Goal: Task Accomplishment & Management: Complete application form

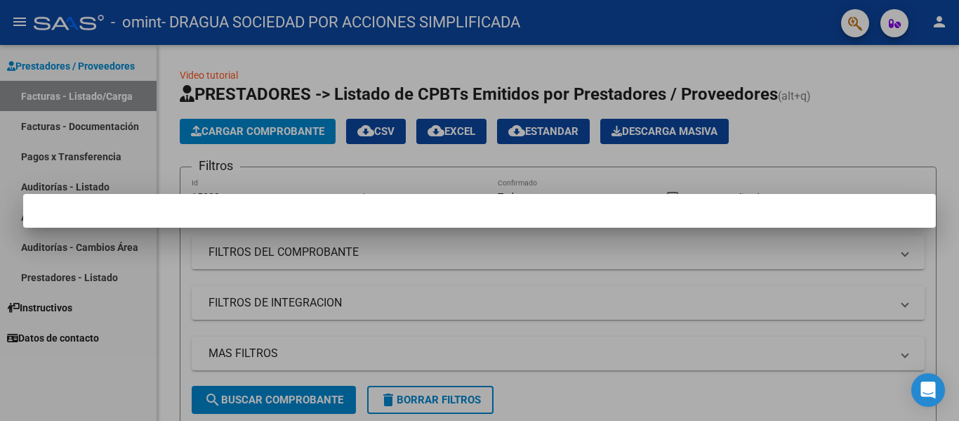
click at [821, 188] on div at bounding box center [479, 210] width 959 height 421
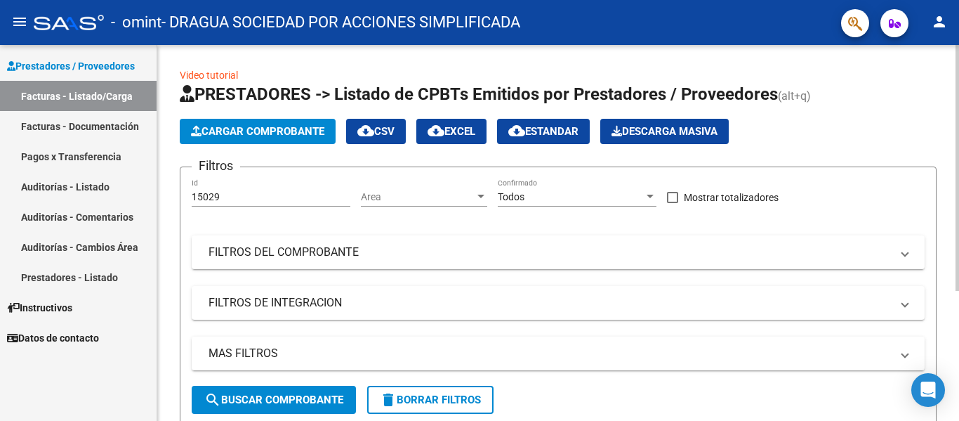
click at [386, 195] on span "Area" at bounding box center [418, 197] width 114 height 12
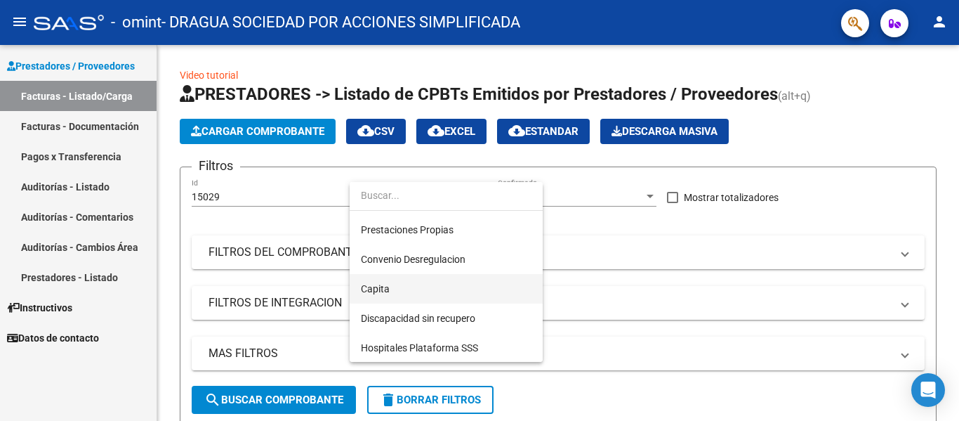
scroll to position [145, 0]
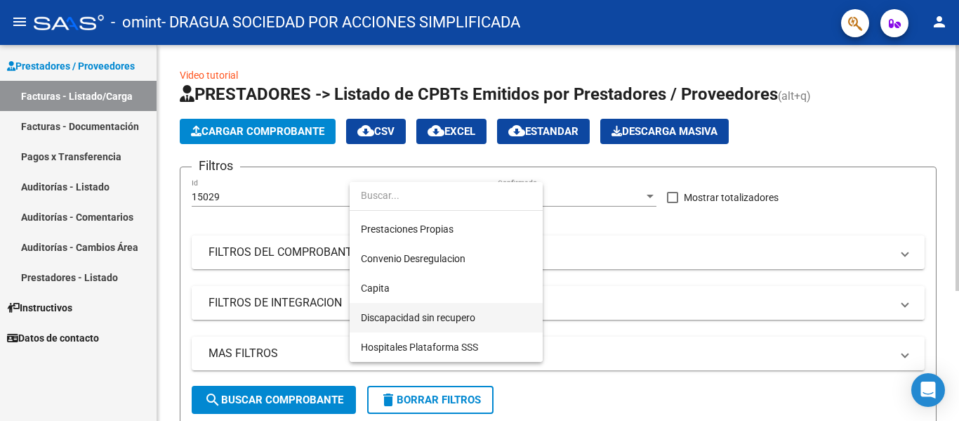
drag, startPoint x: 481, startPoint y: 312, endPoint x: 494, endPoint y: 305, distance: 14.1
click at [480, 313] on span "Discapacidad sin recupero" at bounding box center [446, 317] width 171 height 29
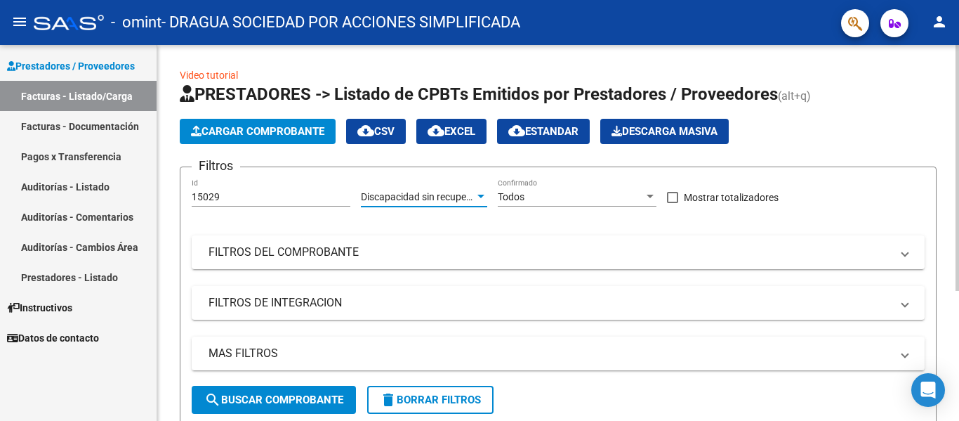
click at [560, 192] on div "Todos" at bounding box center [571, 197] width 146 height 12
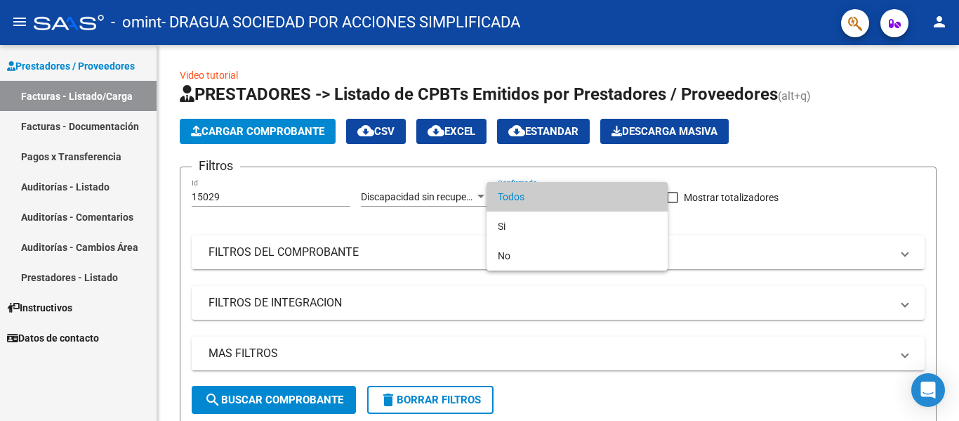
click at [723, 244] on div at bounding box center [479, 210] width 959 height 421
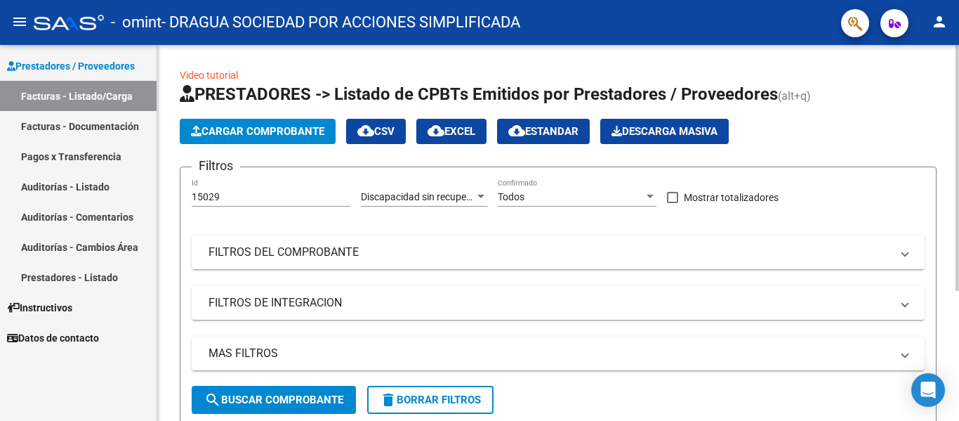
click at [286, 251] on mat-panel-title "FILTROS DEL COMPROBANTE" at bounding box center [550, 251] width 683 height 15
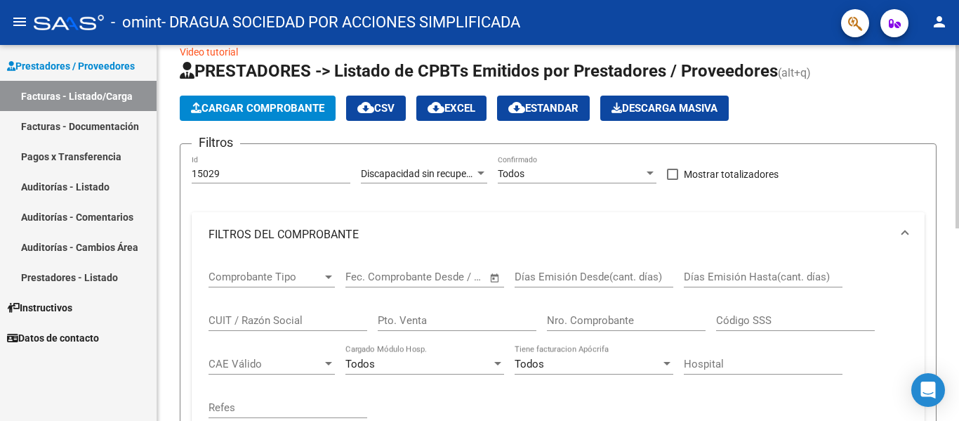
scroll to position [0, 0]
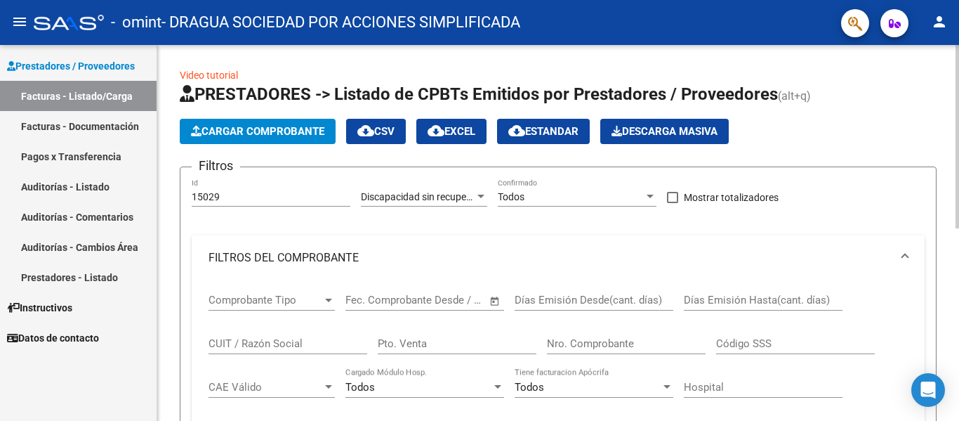
click at [242, 293] on div "Comprobante Tipo Comprobante Tipo" at bounding box center [272, 295] width 126 height 30
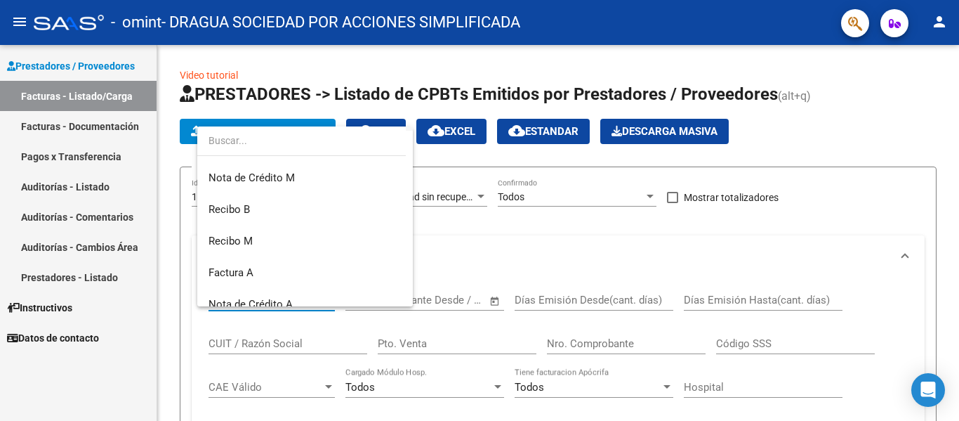
scroll to position [281, 0]
click at [306, 263] on span "Factura A" at bounding box center [305, 272] width 193 height 32
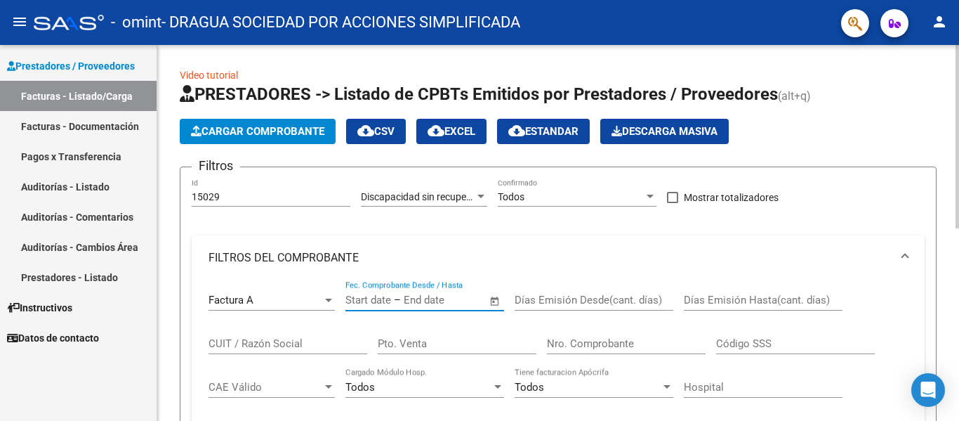
click at [416, 303] on input "text" at bounding box center [438, 300] width 68 height 13
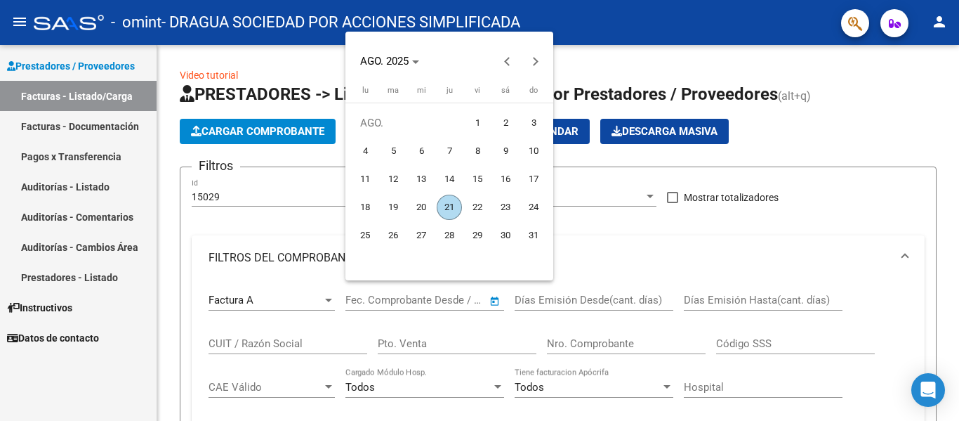
click at [456, 210] on span "21" at bounding box center [449, 207] width 25 height 25
type input "[DATE]"
click at [557, 306] on div at bounding box center [479, 210] width 959 height 421
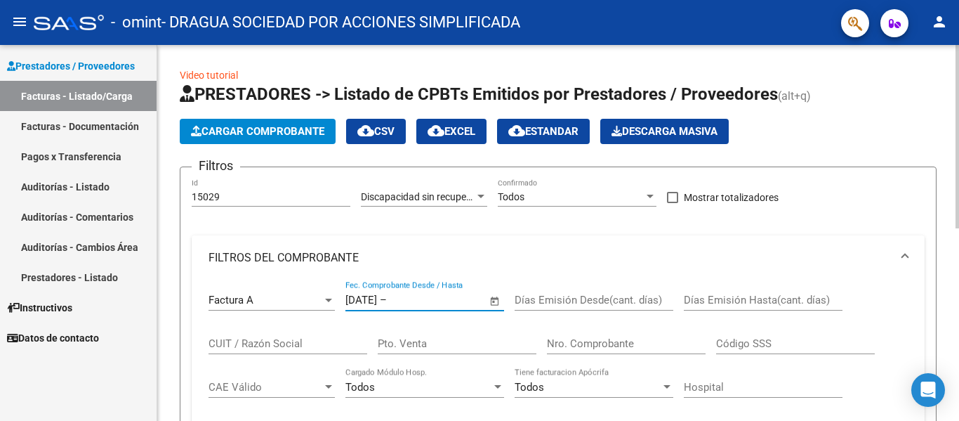
click at [603, 305] on input "Días Emisión Desde(cant. días)" at bounding box center [594, 300] width 159 height 13
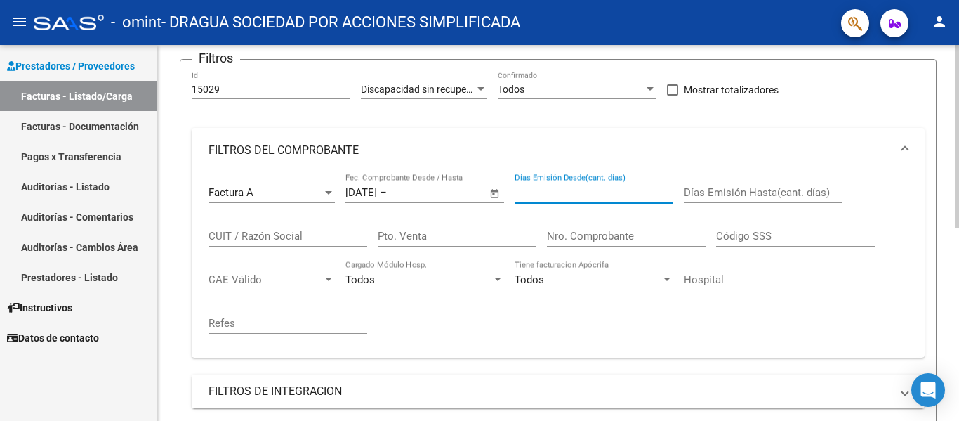
scroll to position [140, 0]
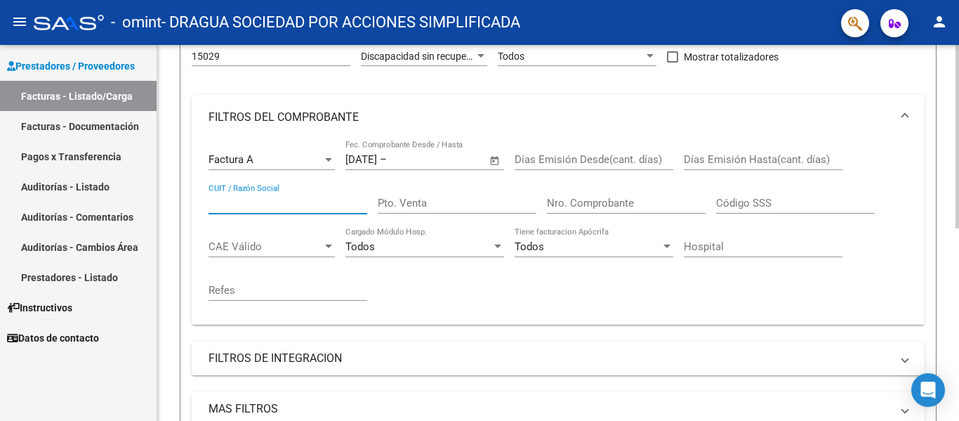
click at [261, 203] on input "CUIT / Razón Social" at bounding box center [288, 203] width 159 height 13
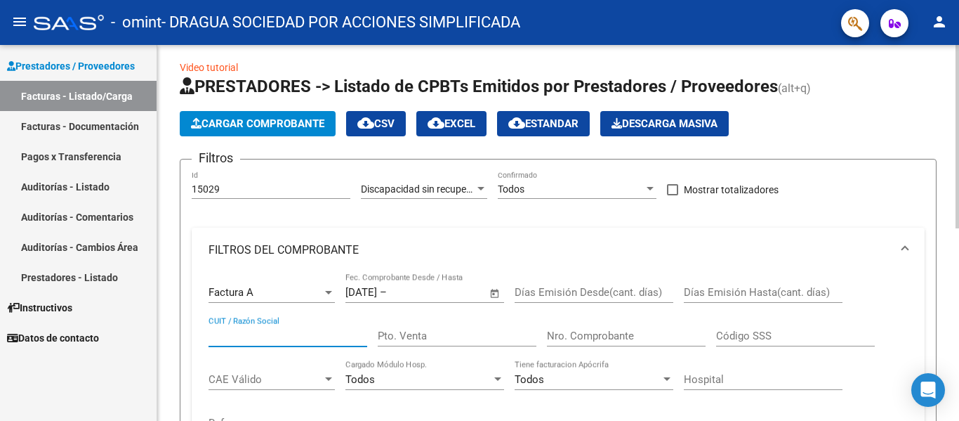
scroll to position [0, 0]
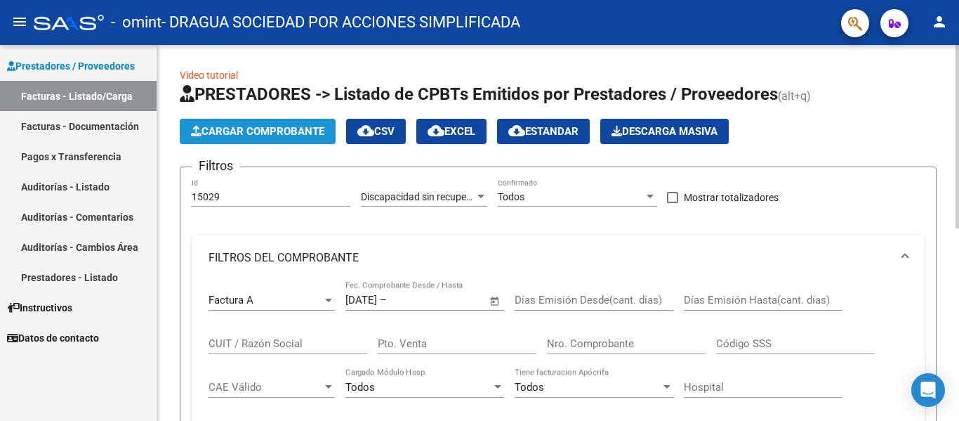
click at [265, 131] on span "Cargar Comprobante" at bounding box center [257, 131] width 133 height 13
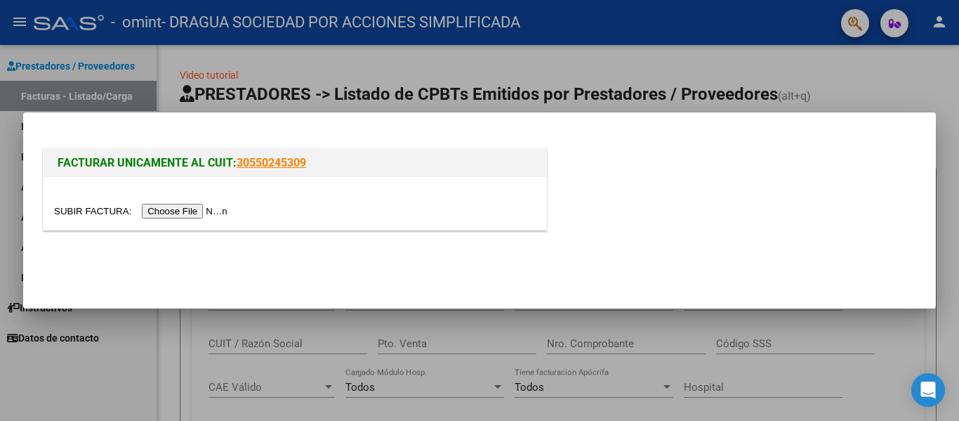
click at [199, 211] on input "file" at bounding box center [143, 211] width 178 height 15
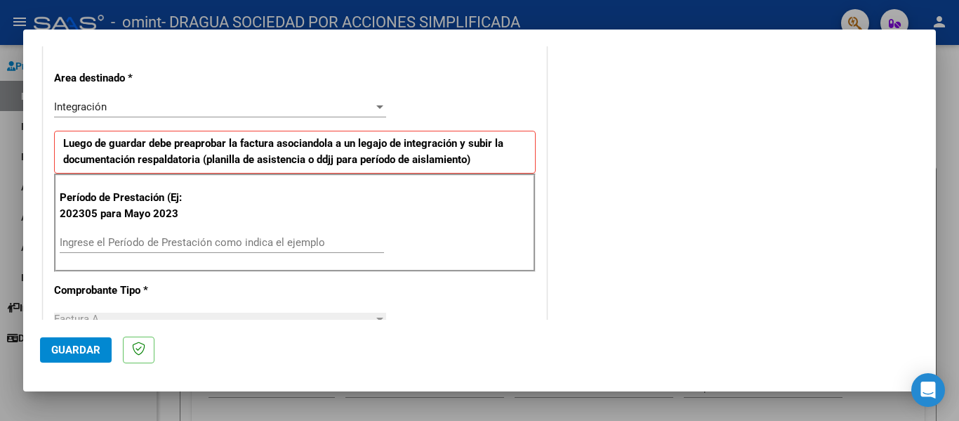
scroll to position [351, 0]
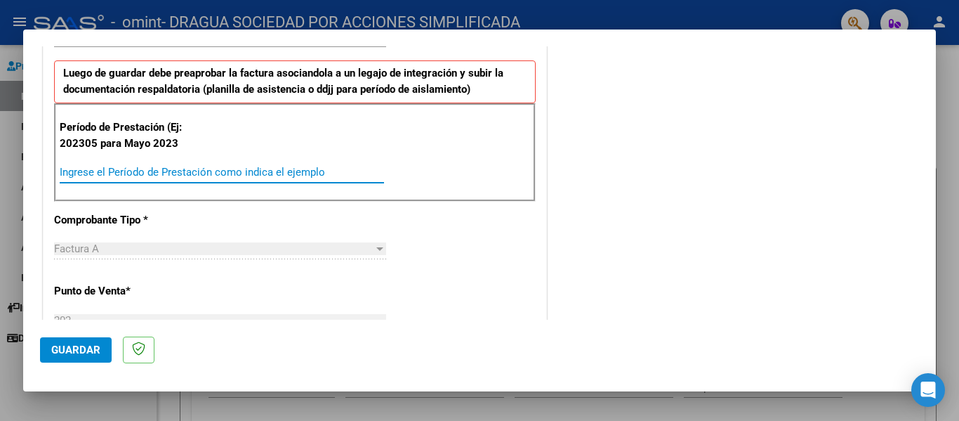
click at [127, 175] on input "Ingrese el Período de Prestación como indica el ejemplo" at bounding box center [222, 172] width 324 height 13
type input "202505"
click at [202, 237] on div "CUIT * 30-71651197-5 Ingresar CUIT ANALISIS PRESTADOR Area destinado * Integrac…" at bounding box center [295, 386] width 503 height 1030
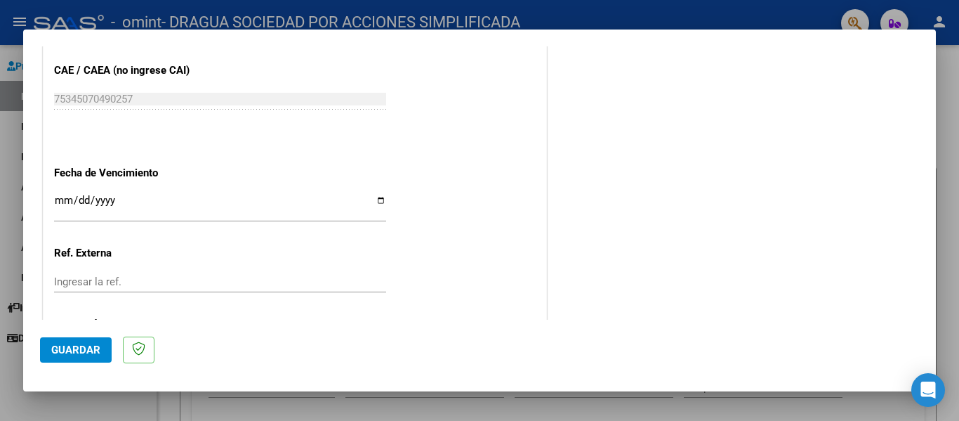
scroll to position [866, 0]
click at [133, 205] on input "Ingresar la fecha" at bounding box center [220, 205] width 332 height 22
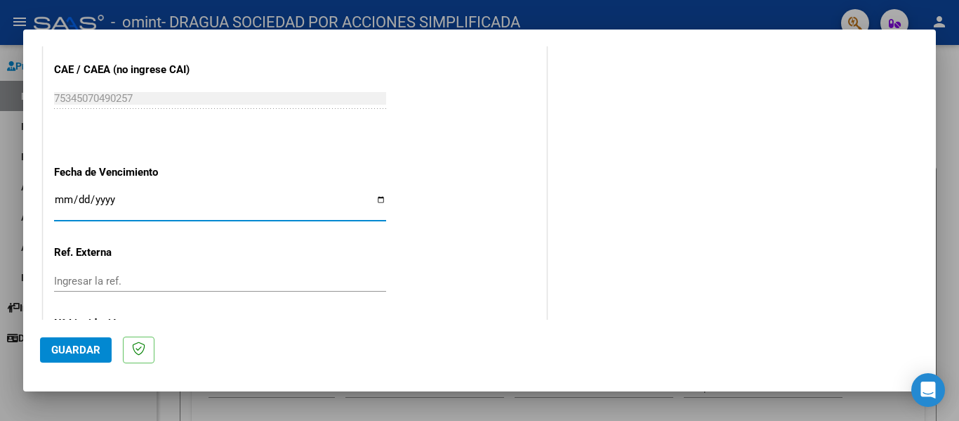
click at [380, 199] on input "Ingresar la fecha" at bounding box center [220, 205] width 332 height 22
type input "[DATE]"
click at [382, 279] on input "Ingresar la ref." at bounding box center [220, 281] width 332 height 13
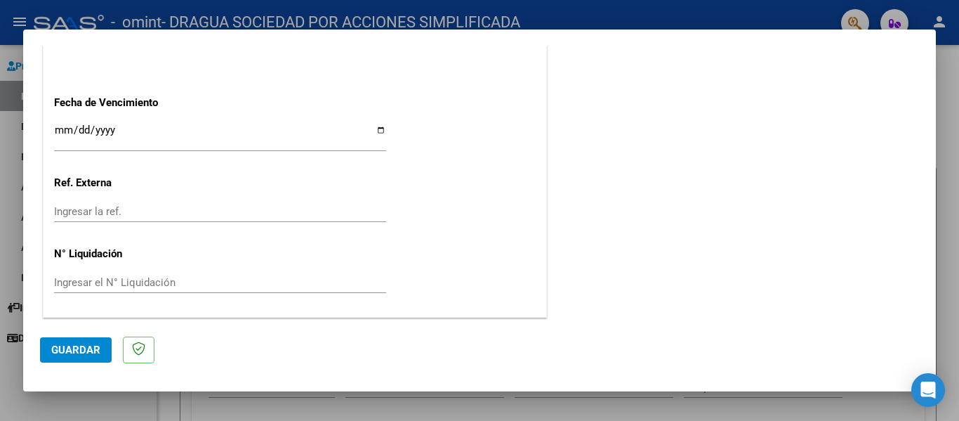
scroll to position [936, 0]
click at [81, 349] on span "Guardar" at bounding box center [75, 349] width 49 height 13
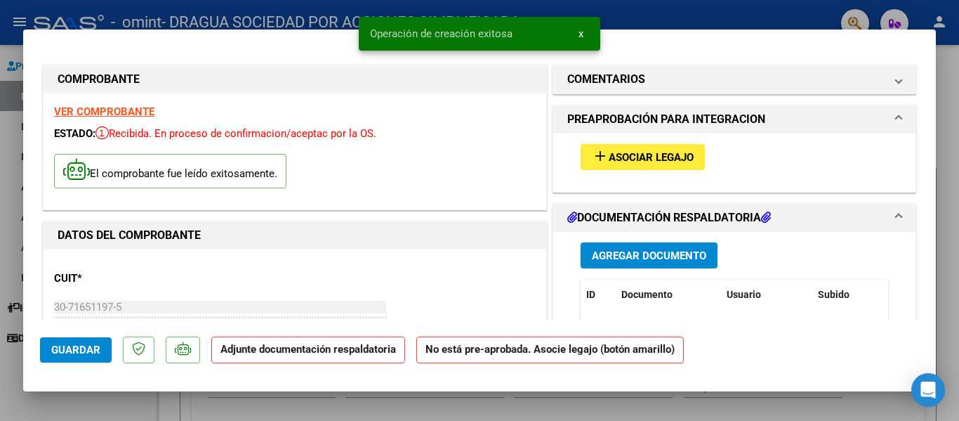
click at [636, 260] on span "Agregar Documento" at bounding box center [649, 255] width 114 height 13
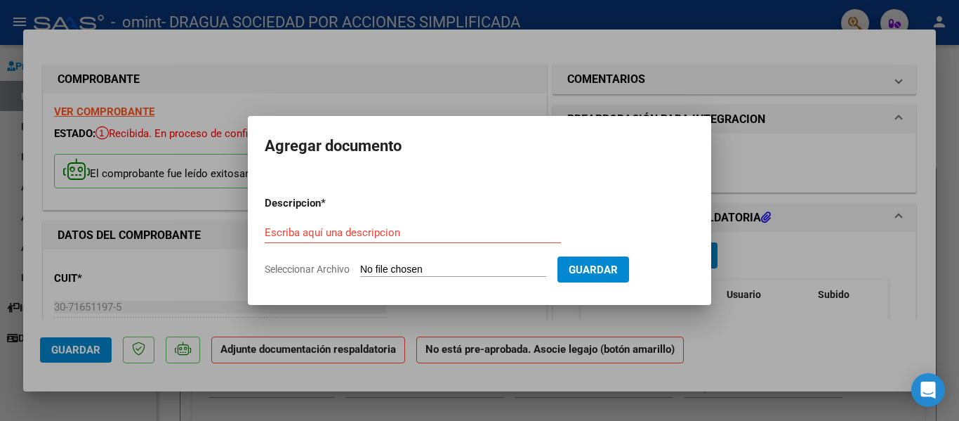
click at [440, 241] on div "Escriba aquí una descripcion" at bounding box center [413, 232] width 296 height 21
click at [428, 232] on input "Escriba aquí una descripcion" at bounding box center [413, 232] width 296 height 13
type input "asistencuas"
click at [487, 270] on input "Seleccionar Archivo" at bounding box center [453, 269] width 186 height 13
type input "C:\fakepath\asistencia [PERSON_NAME].pdf"
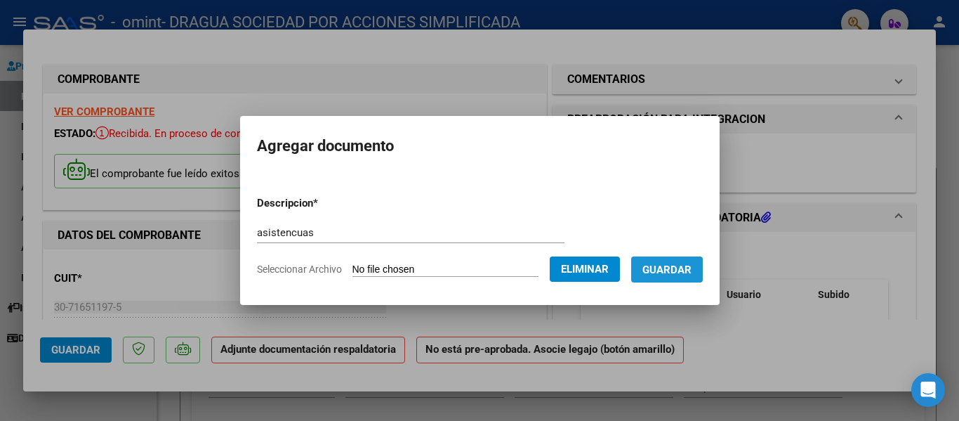
click at [692, 268] on span "Guardar" at bounding box center [667, 269] width 49 height 13
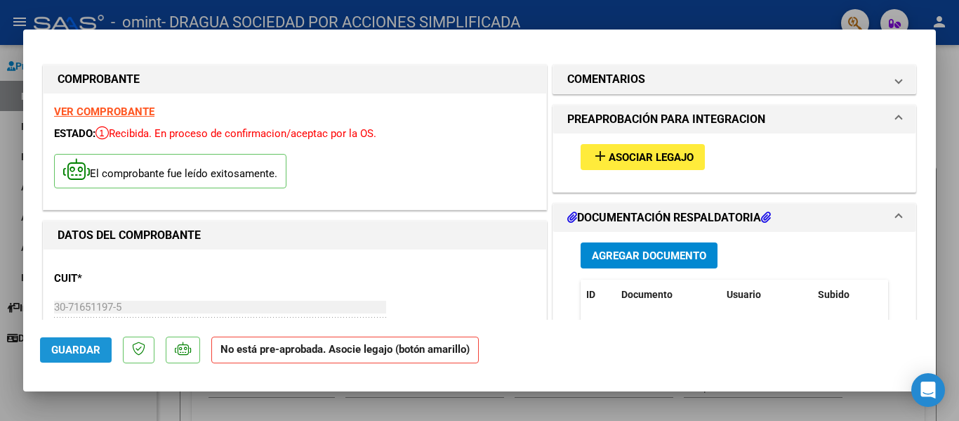
click at [65, 355] on span "Guardar" at bounding box center [75, 349] width 49 height 13
click at [624, 164] on span "Asociar Legajo" at bounding box center [651, 157] width 85 height 13
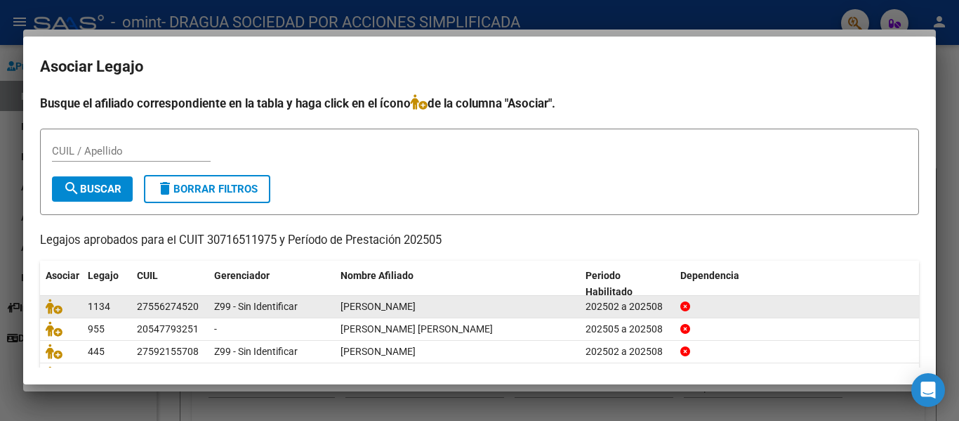
click at [456, 313] on div "[PERSON_NAME]" at bounding box center [458, 306] width 234 height 16
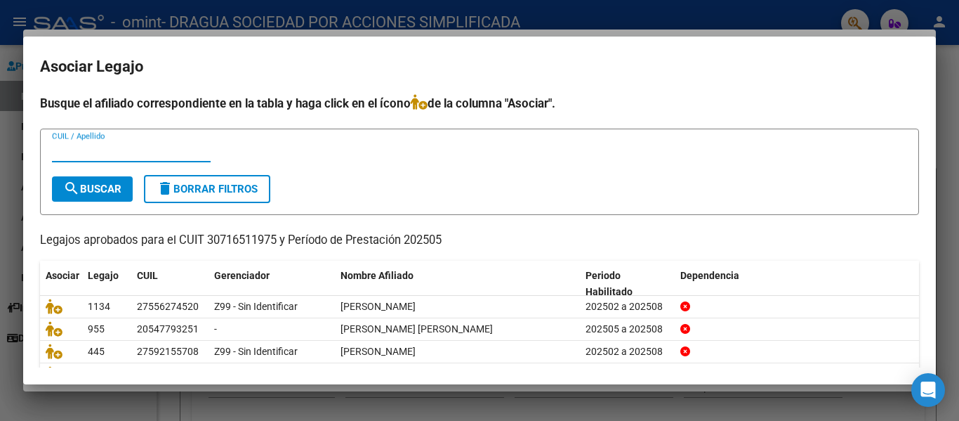
click at [127, 147] on input "CUIL / Apellido" at bounding box center [131, 151] width 159 height 13
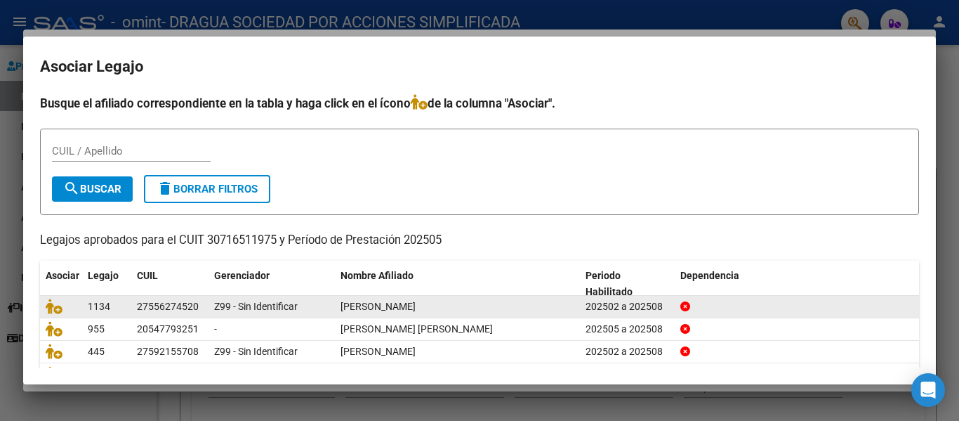
click at [162, 305] on div "27556274520" at bounding box center [168, 306] width 62 height 16
click at [57, 309] on icon at bounding box center [54, 305] width 17 height 15
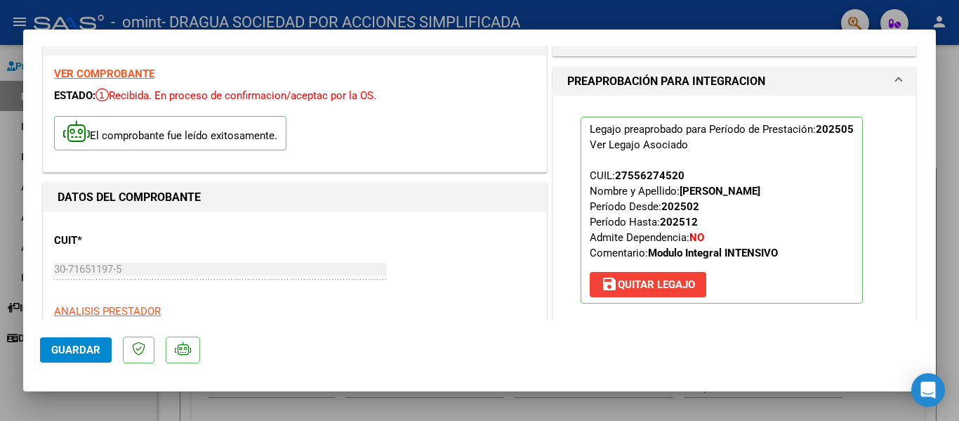
scroll to position [70, 0]
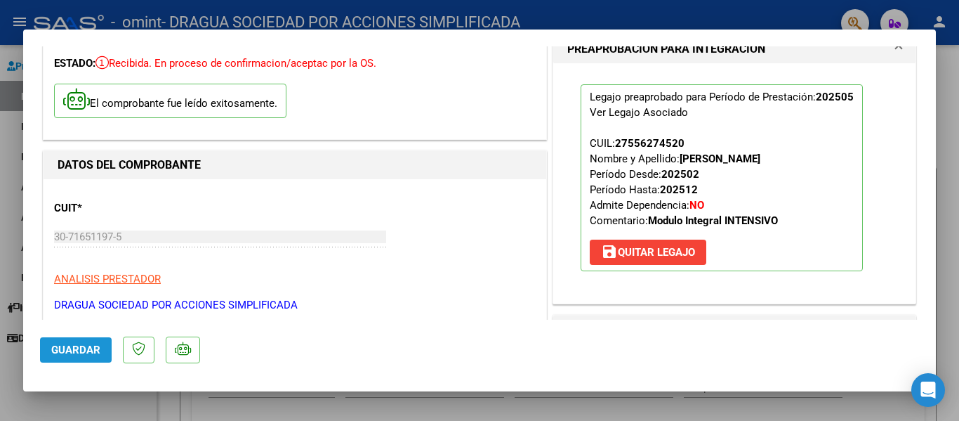
click at [77, 348] on span "Guardar" at bounding box center [75, 349] width 49 height 13
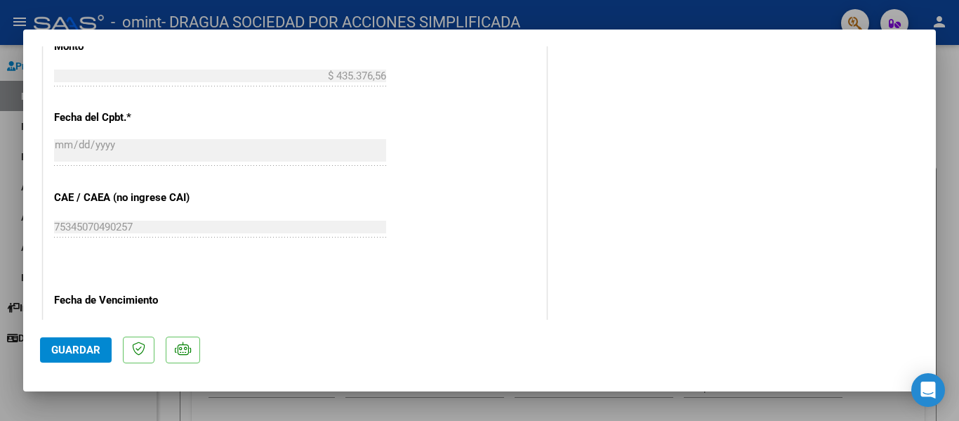
scroll to position [913, 0]
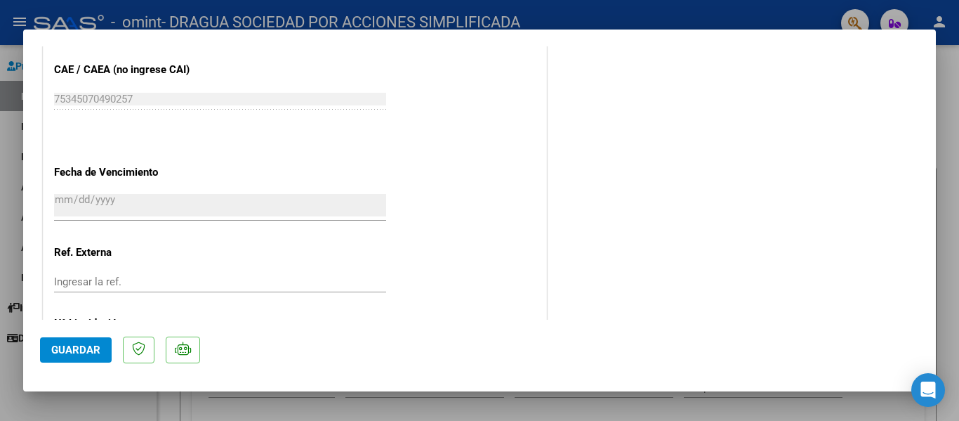
click at [85, 351] on span "Guardar" at bounding box center [75, 349] width 49 height 13
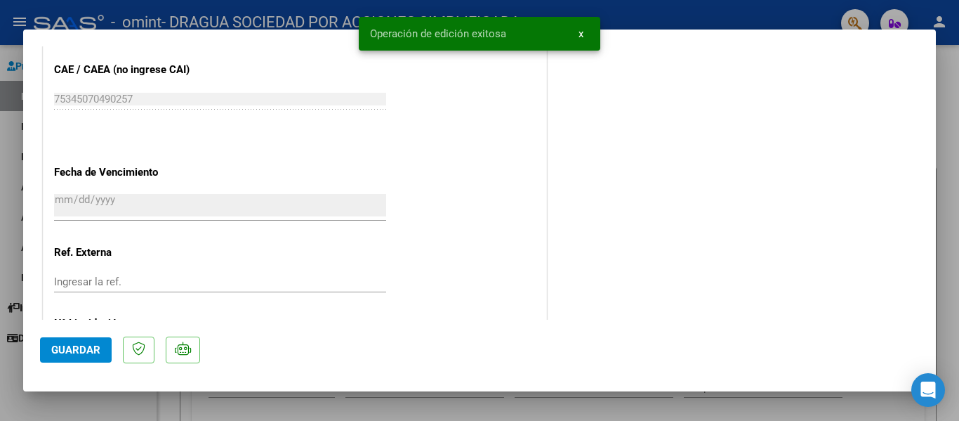
click at [164, 15] on div at bounding box center [479, 210] width 959 height 421
type input "$ 0,00"
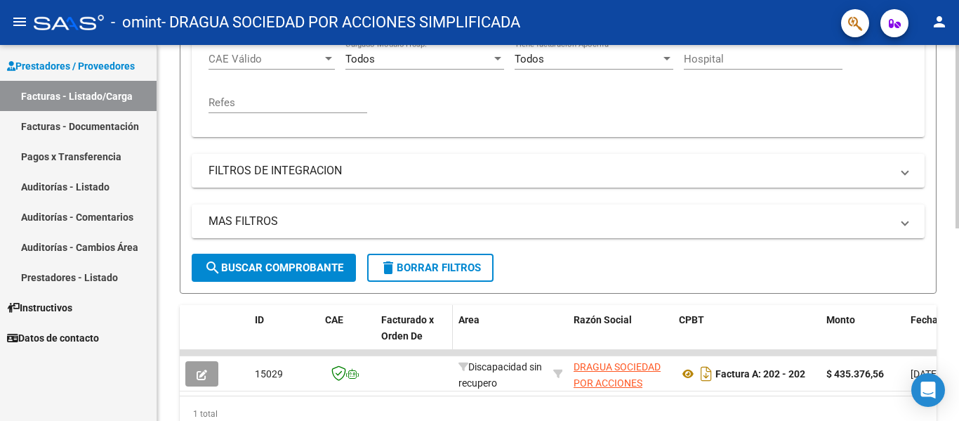
scroll to position [395, 0]
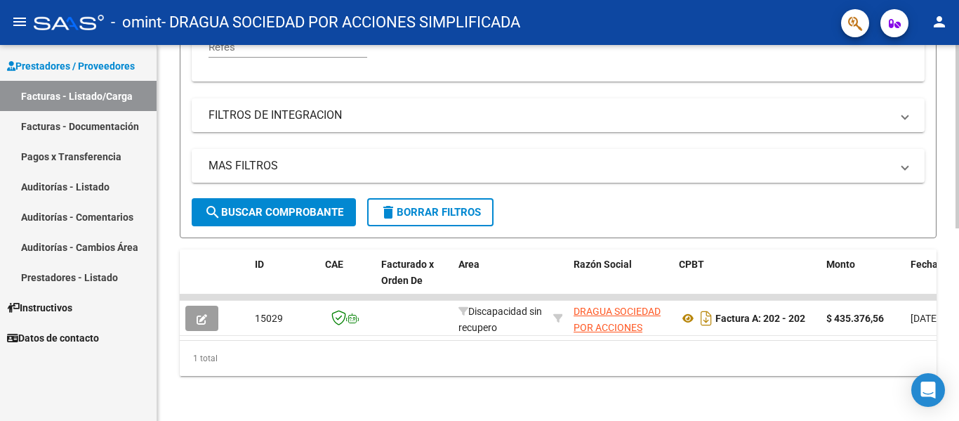
click at [298, 212] on button "search Buscar Comprobante" at bounding box center [274, 212] width 164 height 28
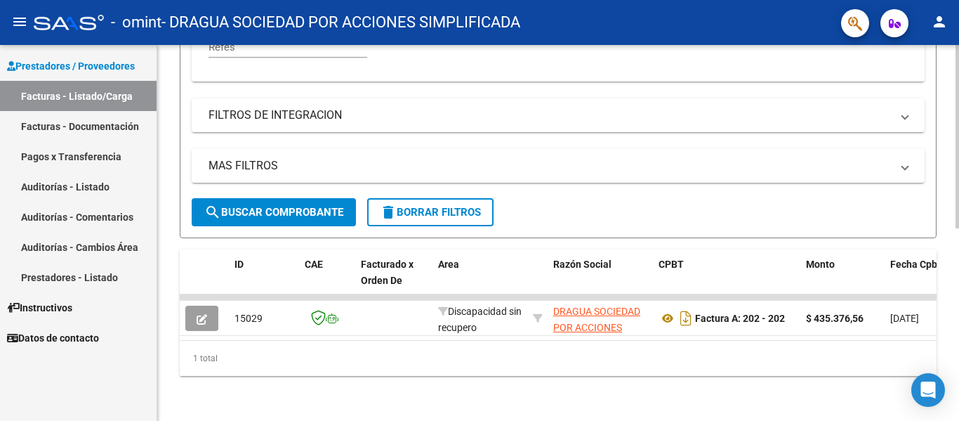
click at [296, 206] on span "search Buscar Comprobante" at bounding box center [273, 212] width 139 height 13
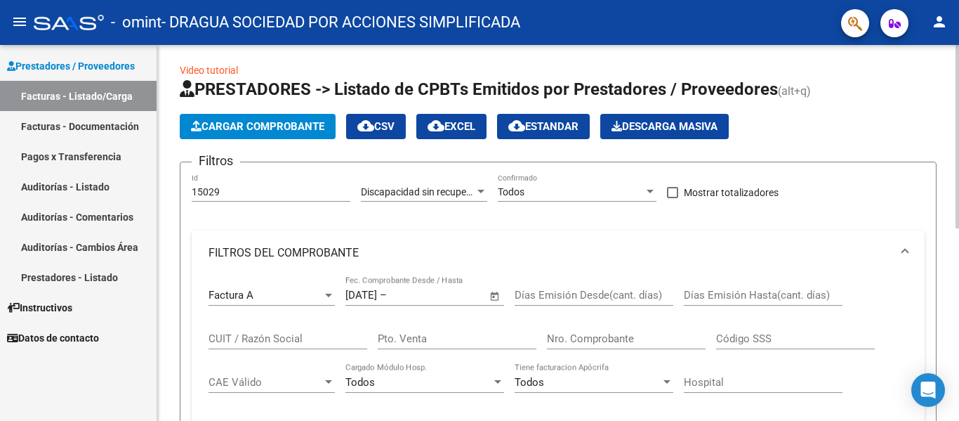
scroll to position [0, 0]
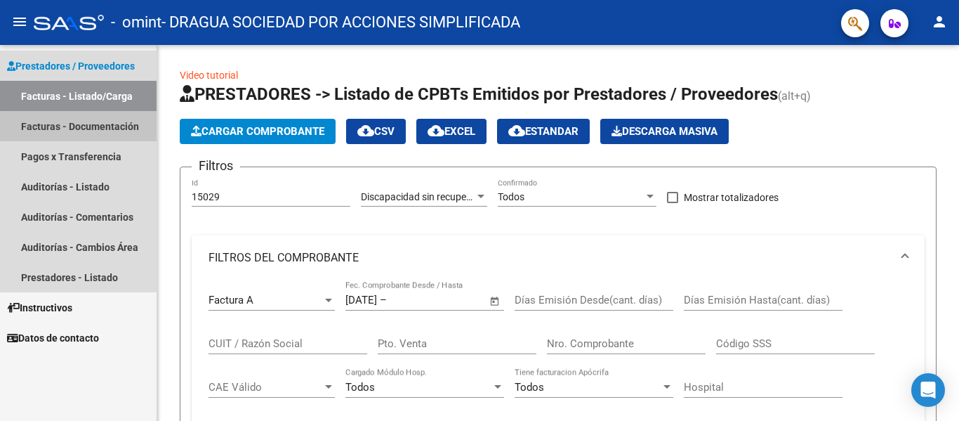
click at [107, 130] on link "Facturas - Documentación" at bounding box center [78, 126] width 157 height 30
